Goal: Contribute content: Contribute content

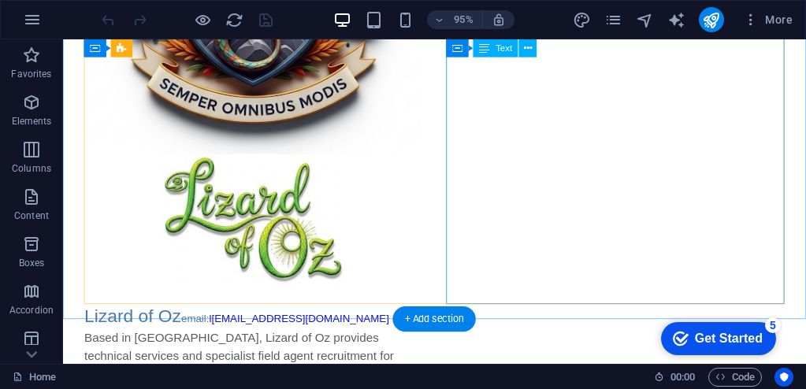
scroll to position [418, 0]
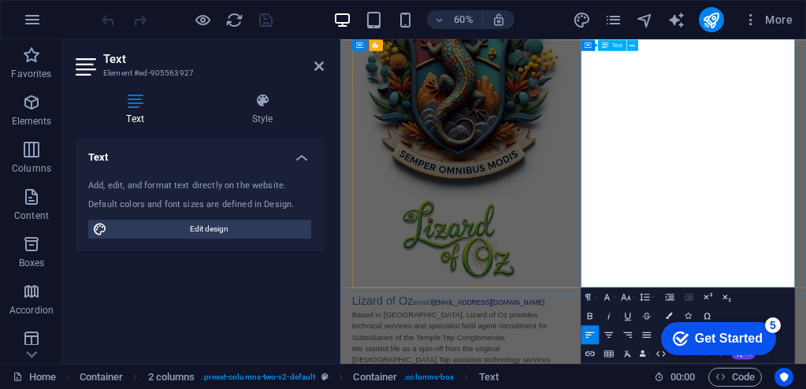
scroll to position [277, 0]
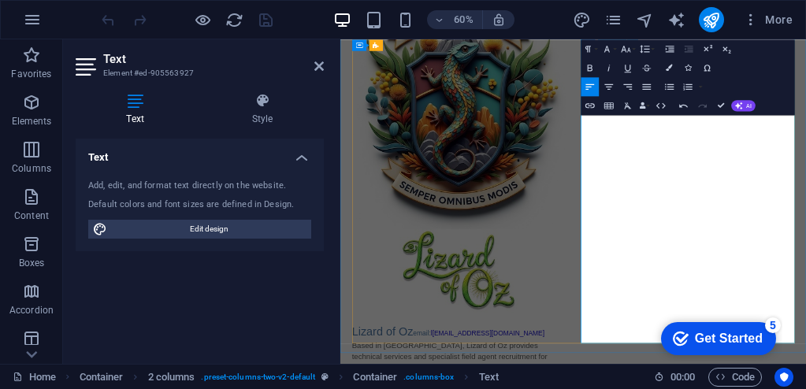
scroll to position [223, 0]
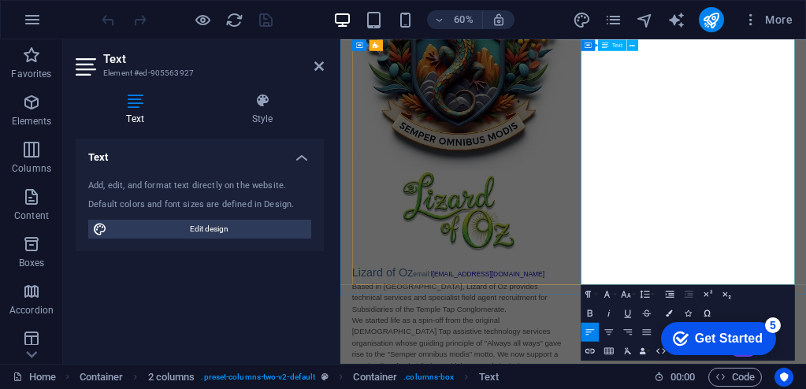
scroll to position [323, 0]
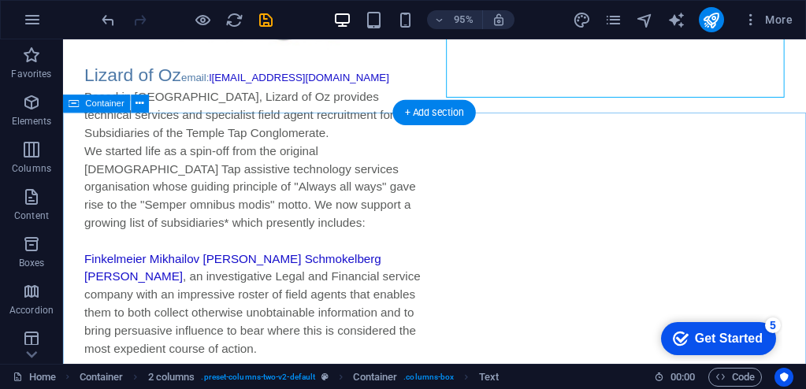
scroll to position [650, 0]
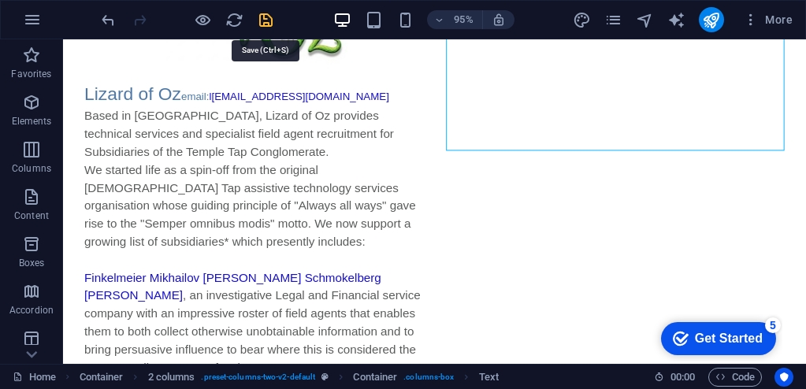
click at [266, 19] on icon "save" at bounding box center [266, 20] width 18 height 18
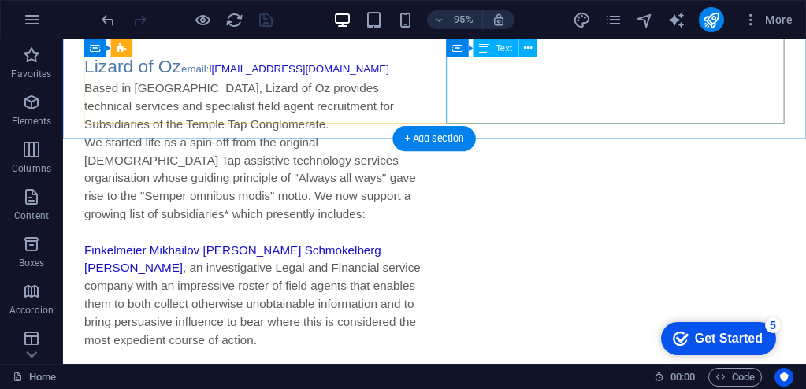
scroll to position [682, 0]
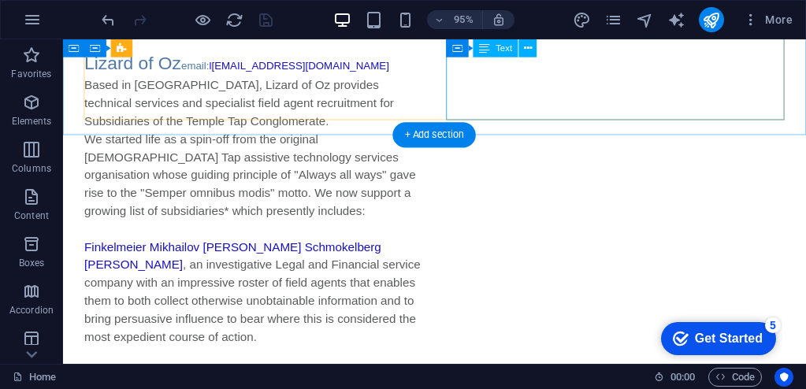
click at [442, 80] on div "Lizard of Oz email: l [EMAIL_ADDRESS][DOMAIN_NAME] Based in [GEOGRAPHIC_DATA], …" at bounding box center [264, 363] width 356 height 627
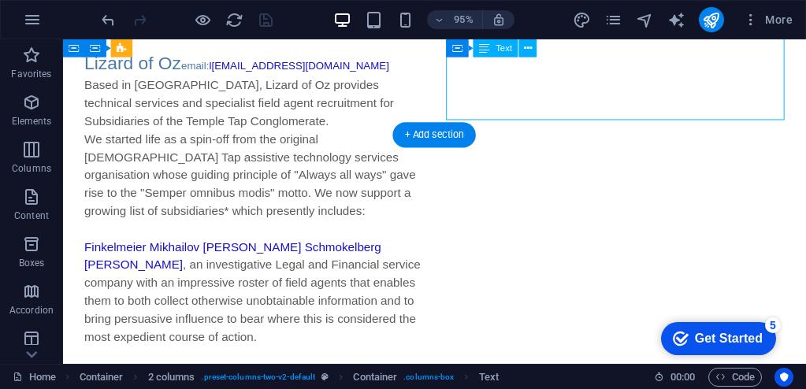
click at [442, 80] on div "Lizard of Oz email: l [EMAIL_ADDRESS][DOMAIN_NAME] Based in [GEOGRAPHIC_DATA], …" at bounding box center [264, 363] width 356 height 627
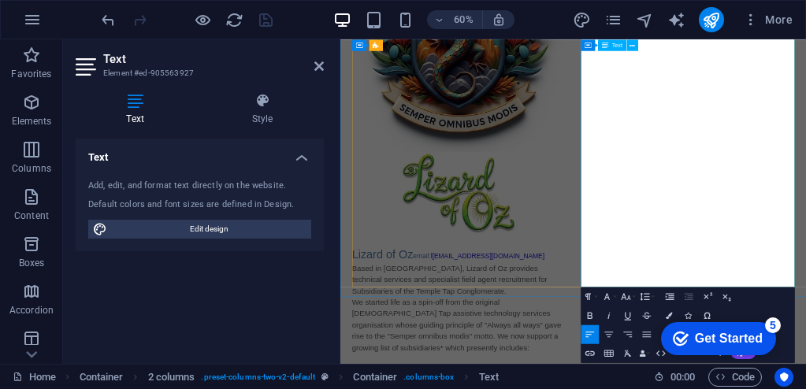
scroll to position [355, 0]
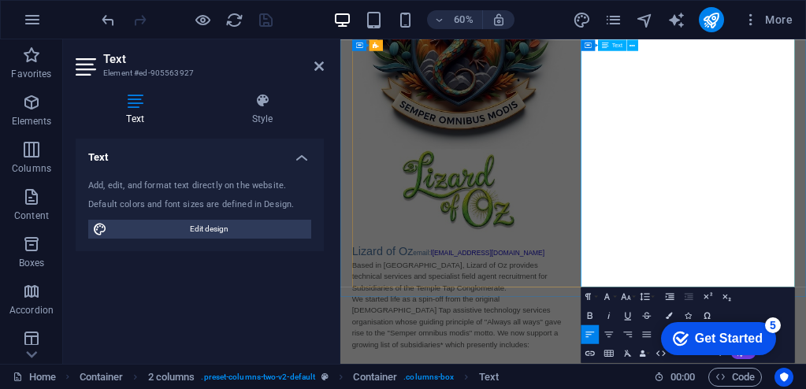
drag, startPoint x: 852, startPoint y: 408, endPoint x: 890, endPoint y: 409, distance: 37.8
click at [623, 295] on icon "button" at bounding box center [625, 296] width 9 height 6
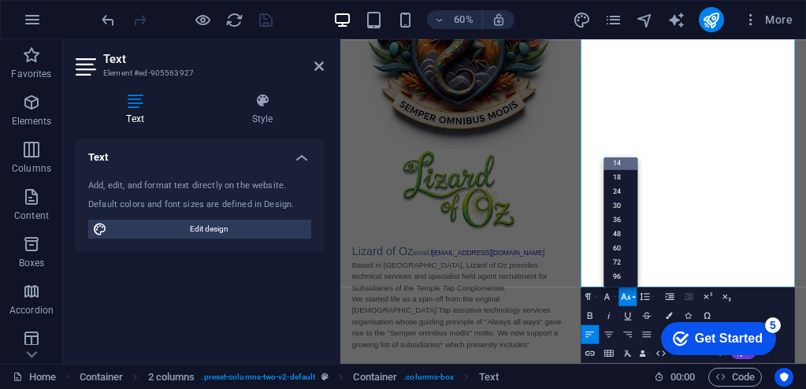
scroll to position [127, 0]
click at [625, 295] on icon "button" at bounding box center [625, 296] width 9 height 6
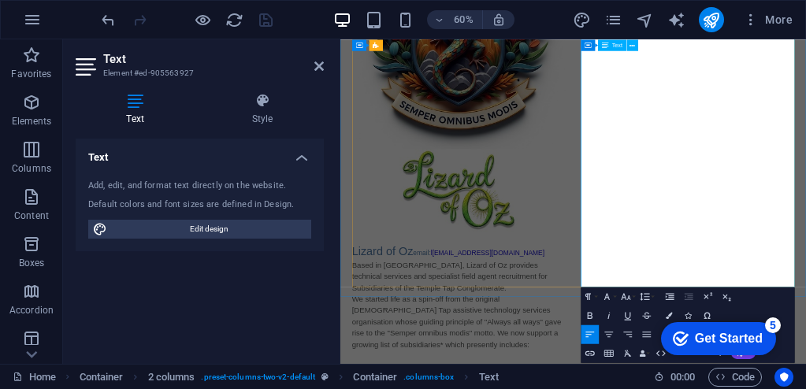
drag, startPoint x: 842, startPoint y: 440, endPoint x: 875, endPoint y: 437, distance: 33.2
click at [623, 297] on icon "button" at bounding box center [625, 296] width 11 height 11
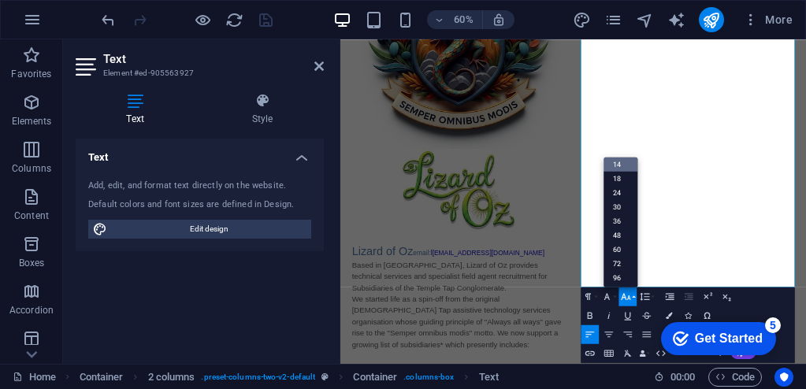
click at [628, 299] on icon "button" at bounding box center [625, 296] width 11 height 11
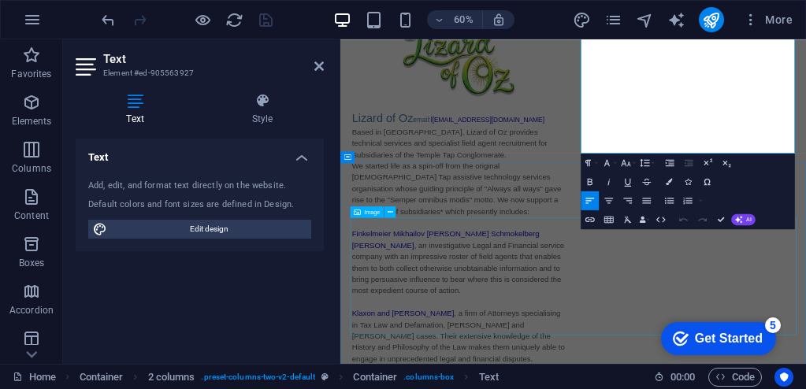
scroll to position [593, 0]
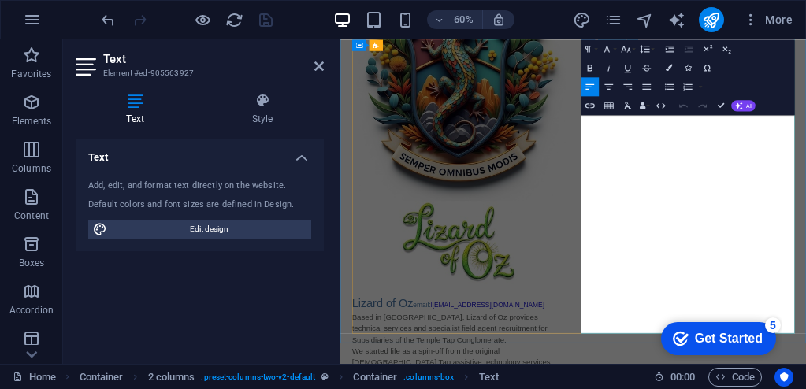
scroll to position [307, 0]
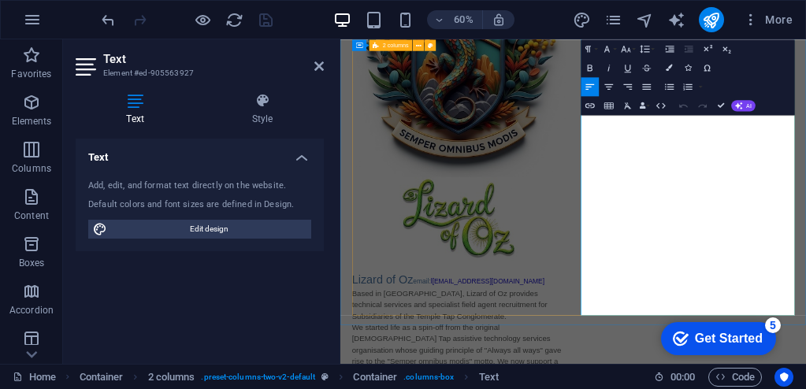
drag, startPoint x: 747, startPoint y: 440, endPoint x: 734, endPoint y: 440, distance: 13.4
click at [626, 48] on icon "button" at bounding box center [625, 48] width 11 height 11
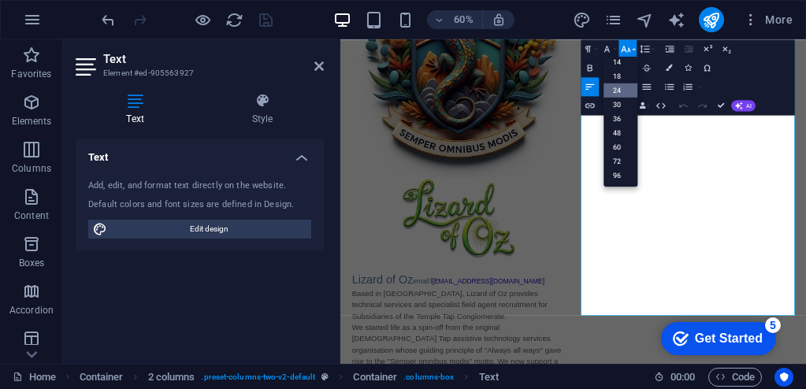
scroll to position [127, 0]
click at [632, 43] on button "Font Size" at bounding box center [628, 48] width 18 height 19
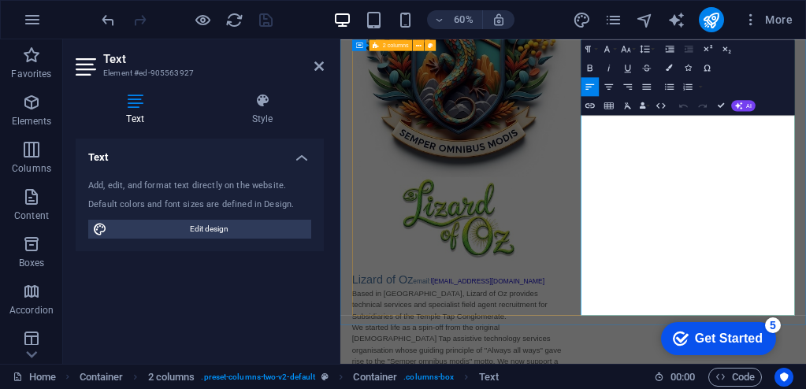
drag, startPoint x: 748, startPoint y: 479, endPoint x: 736, endPoint y: 478, distance: 11.8
click at [626, 53] on icon "button" at bounding box center [625, 48] width 11 height 11
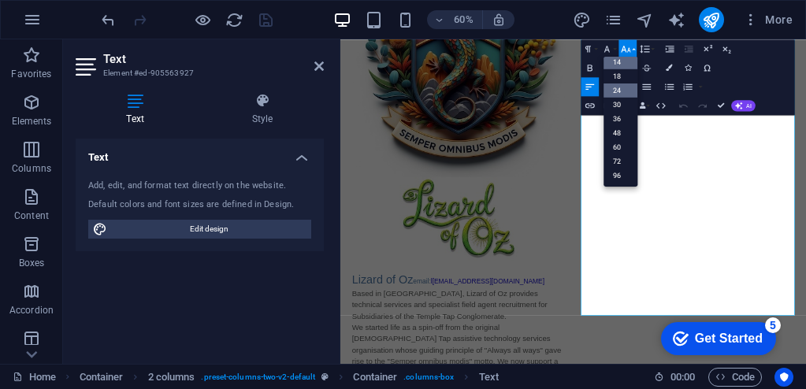
click at [622, 90] on link "24" at bounding box center [621, 91] width 34 height 14
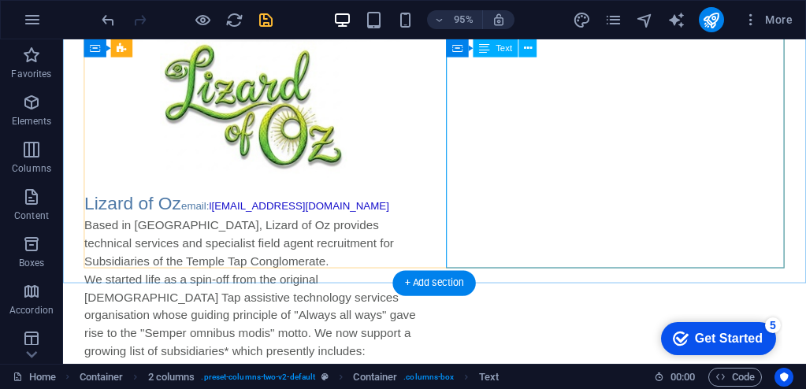
scroll to position [539, 0]
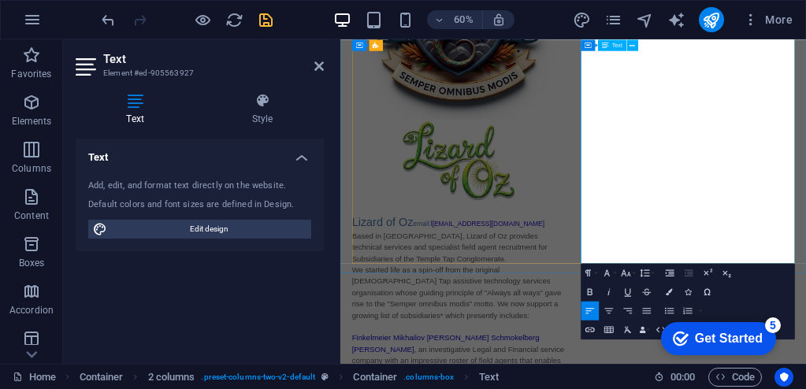
scroll to position [403, 0]
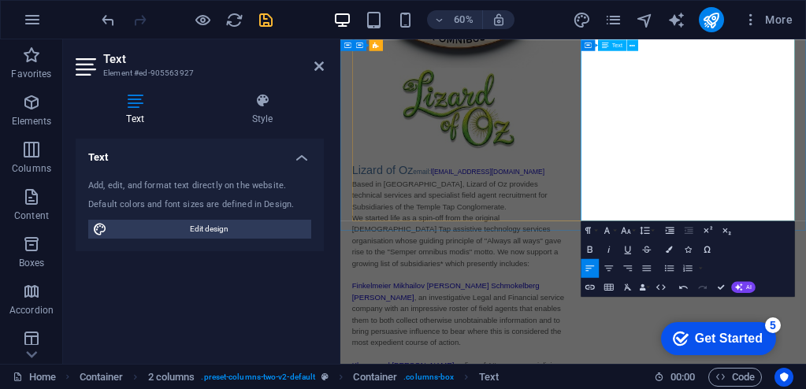
scroll to position [501, 0]
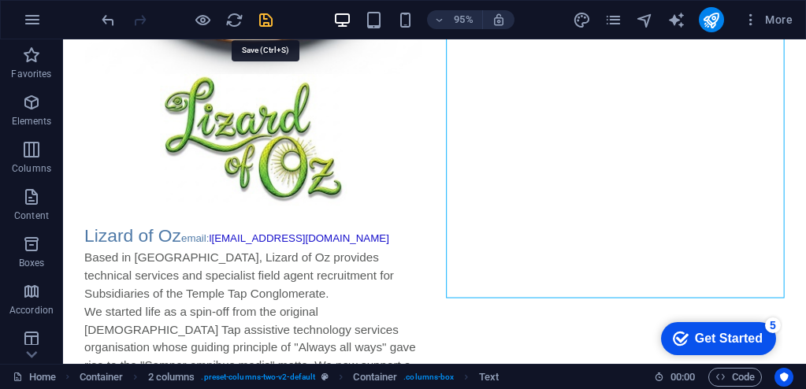
click at [266, 20] on icon "save" at bounding box center [266, 20] width 18 height 18
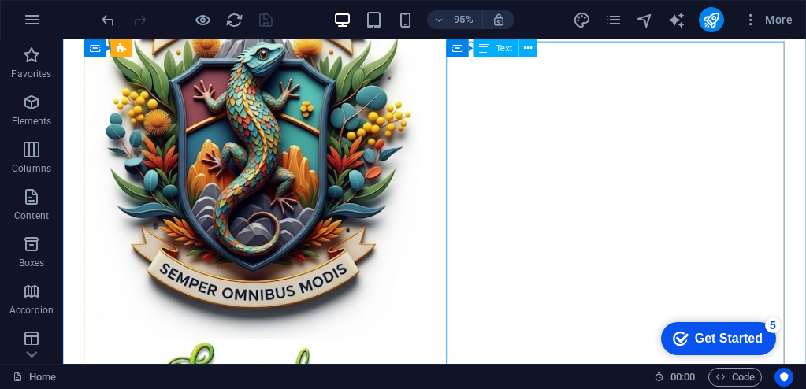
scroll to position [0, 0]
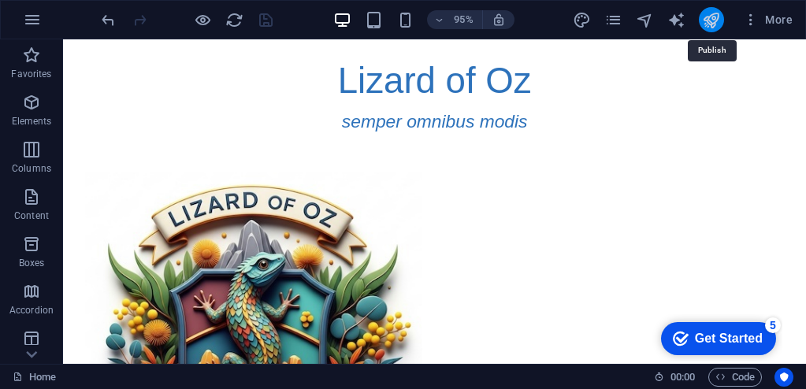
click at [714, 24] on icon "publish" at bounding box center [711, 20] width 18 height 18
